Goal: Task Accomplishment & Management: Use online tool/utility

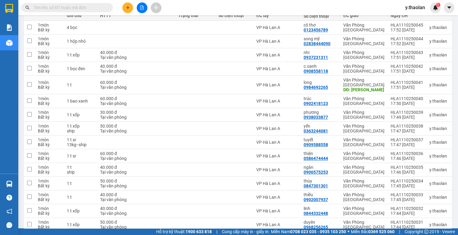
scroll to position [46, 0]
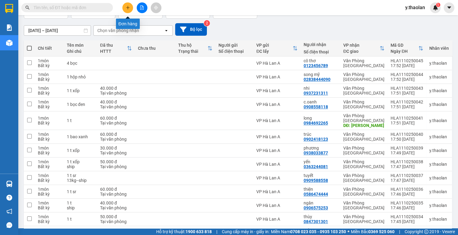
click at [126, 7] on icon "plus" at bounding box center [128, 7] width 4 height 4
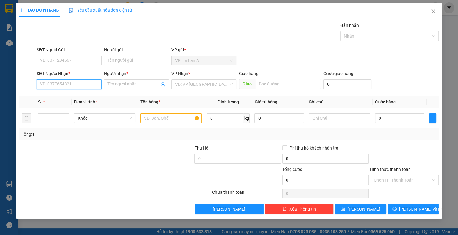
click at [72, 83] on input "SĐT Người Nhận *" at bounding box center [69, 84] width 65 height 10
click at [62, 96] on div "0908558118 - c.oanh" at bounding box center [69, 96] width 58 height 7
type input "0908558118"
type input "c.oanh"
type input "0908558118"
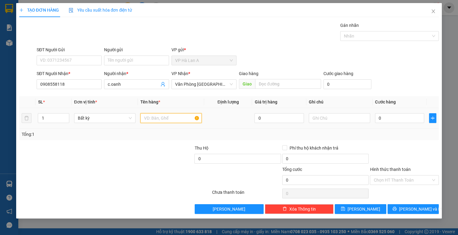
click at [150, 117] on input "text" at bounding box center [170, 118] width 61 height 10
type input "1 bọc đen"
click at [381, 118] on input "0" at bounding box center [399, 118] width 49 height 10
type input "3"
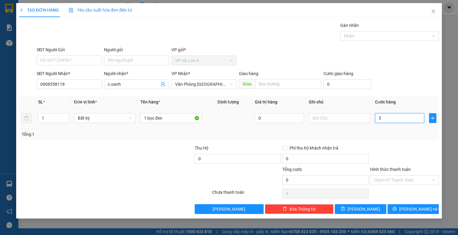
type input "3"
type input "30"
type input "30.000"
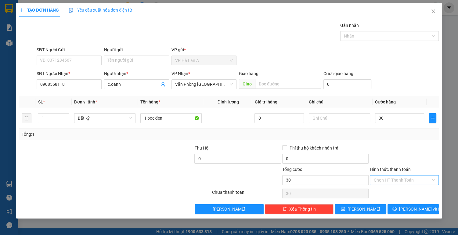
type input "30.000"
drag, startPoint x: 380, startPoint y: 180, endPoint x: 378, endPoint y: 184, distance: 4.8
click at [380, 180] on input "Hình thức thanh toán" at bounding box center [402, 179] width 57 height 9
click at [376, 194] on div "Tại văn phòng" at bounding box center [405, 191] width 62 height 7
type input "0"
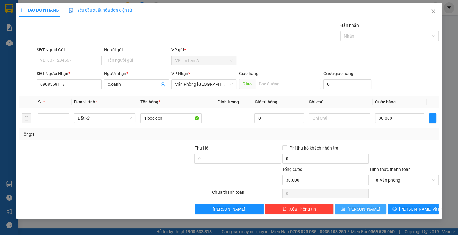
click at [366, 206] on span "[PERSON_NAME]" at bounding box center [364, 209] width 33 height 7
type input "0"
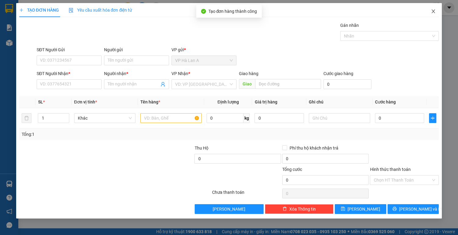
click at [434, 11] on icon "close" at bounding box center [433, 11] width 5 height 5
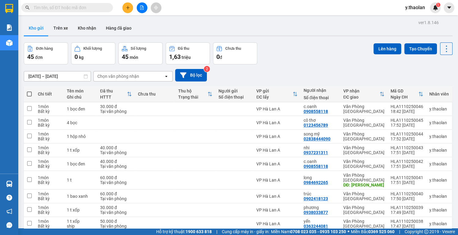
click at [29, 95] on span at bounding box center [29, 94] width 5 height 5
click at [29, 91] on input "checkbox" at bounding box center [29, 91] width 0 height 0
checkbox input "true"
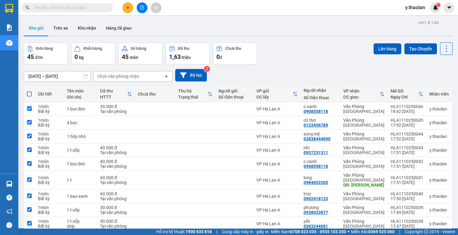
checkbox input "true"
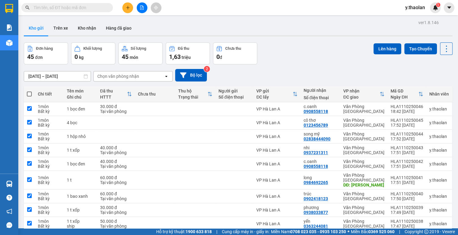
checkbox input "true"
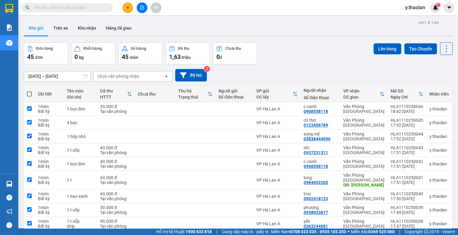
checkbox input "true"
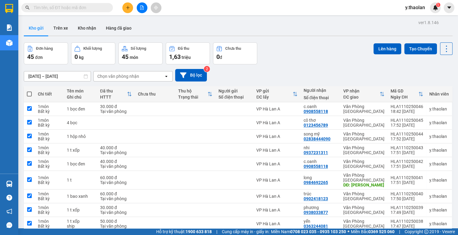
checkbox input "true"
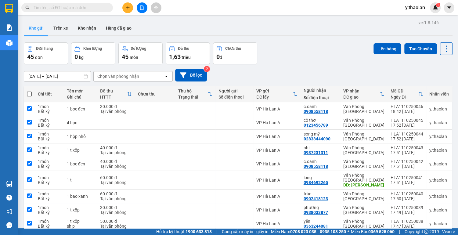
checkbox input "true"
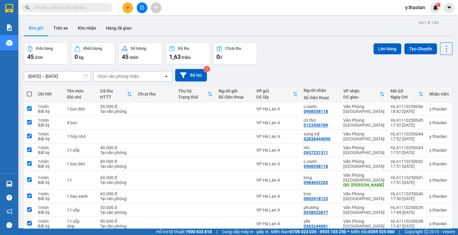
checkbox input "true"
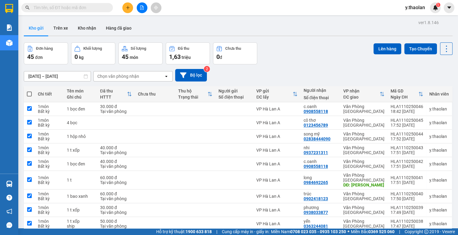
checkbox input "true"
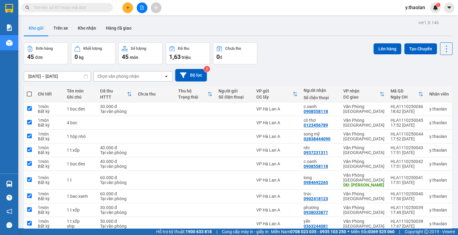
checkbox input "true"
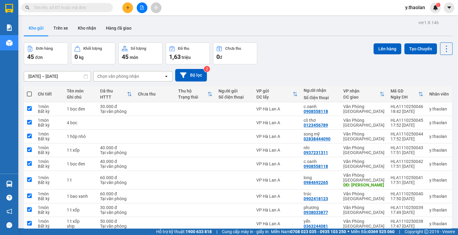
checkbox input "true"
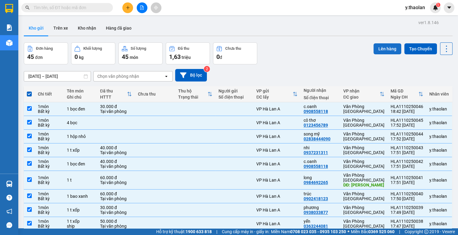
click at [378, 46] on button "Lên hàng" at bounding box center [388, 48] width 28 height 11
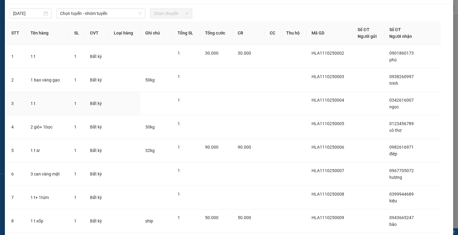
scroll to position [24, 0]
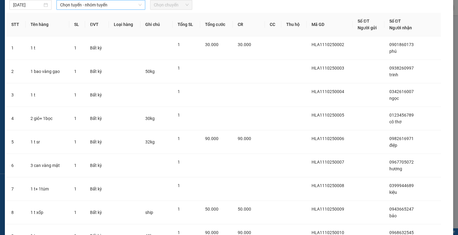
click at [129, 3] on span "Chọn tuyến - nhóm tuyến" at bounding box center [100, 4] width 81 height 9
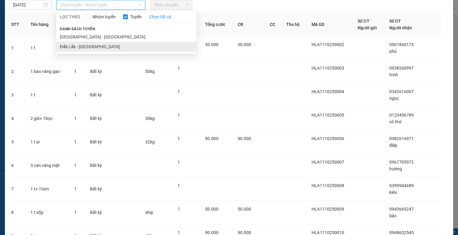
click at [106, 45] on li "Đắk Lắk - [GEOGRAPHIC_DATA]" at bounding box center [126, 47] width 140 height 10
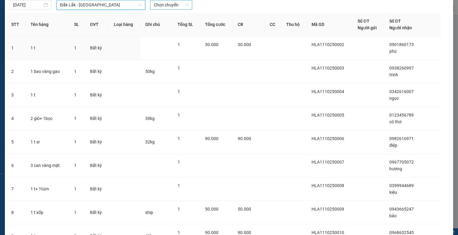
click at [183, 4] on span "Chọn chuyến" at bounding box center [171, 4] width 35 height 9
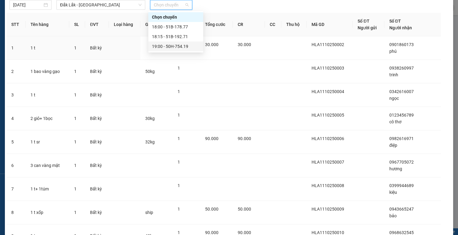
click at [177, 44] on div "19:00 - 50H-754.19" at bounding box center [176, 46] width 48 height 7
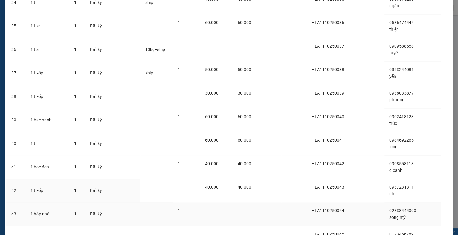
scroll to position [933, 0]
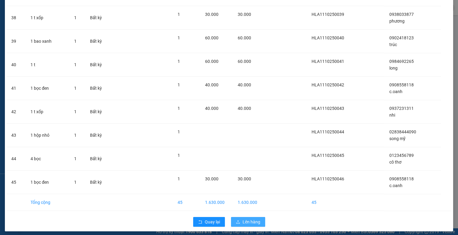
click at [246, 219] on span "Lên hàng" at bounding box center [252, 222] width 18 height 7
